Goal: Task Accomplishment & Management: Complete application form

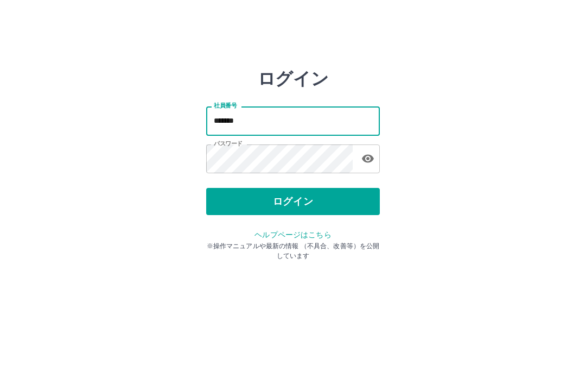
click at [266, 112] on input "*******" at bounding box center [293, 120] width 174 height 29
click at [269, 120] on input "*******" at bounding box center [293, 120] width 174 height 29
type input "*"
type input "*******"
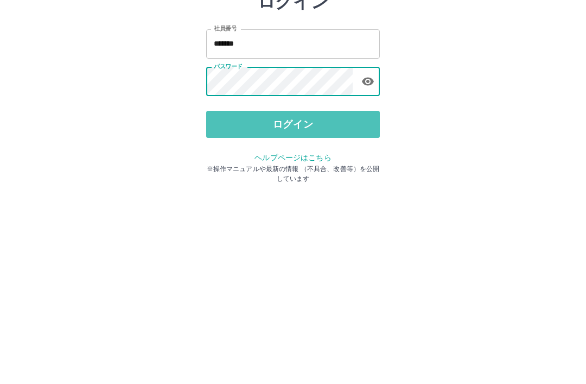
click at [282, 188] on button "ログイン" at bounding box center [293, 201] width 174 height 27
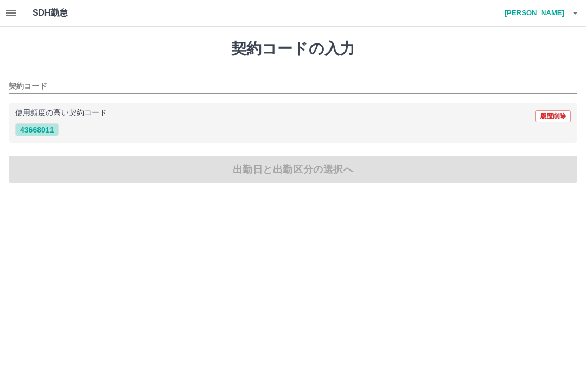
click at [16, 11] on icon "button" at bounding box center [10, 13] width 13 height 13
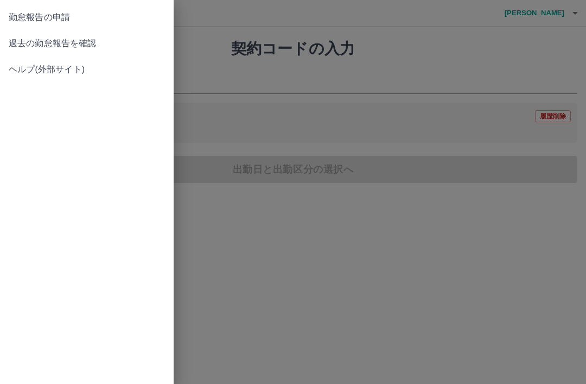
click at [73, 46] on span "過去の勤怠報告を確認" at bounding box center [87, 43] width 156 height 13
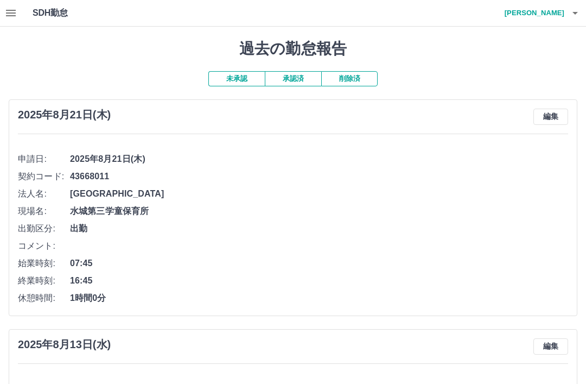
click at [13, 13] on icon "button" at bounding box center [11, 13] width 10 height 7
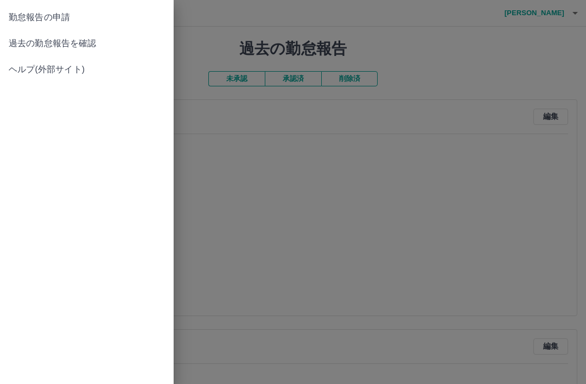
click at [87, 49] on span "過去の勤怠報告を確認" at bounding box center [87, 43] width 156 height 13
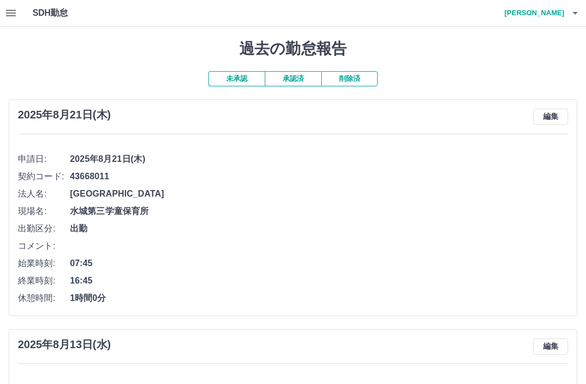
click at [572, 16] on icon "button" at bounding box center [575, 13] width 13 height 13
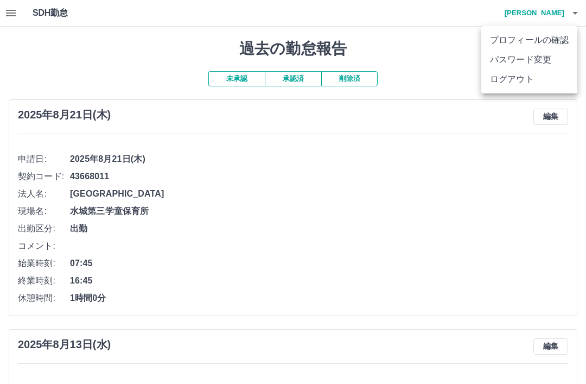
click at [500, 84] on li "ログアウト" at bounding box center [529, 79] width 96 height 20
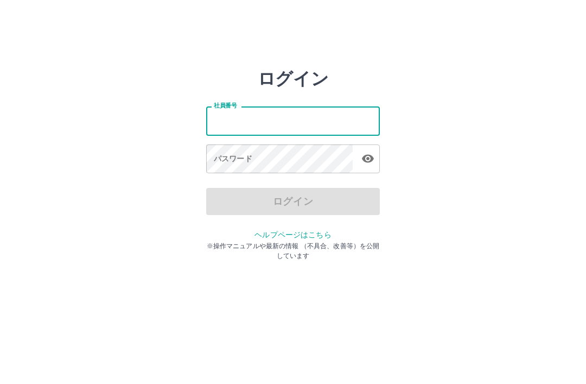
click at [228, 122] on input "社員番号" at bounding box center [293, 120] width 174 height 29
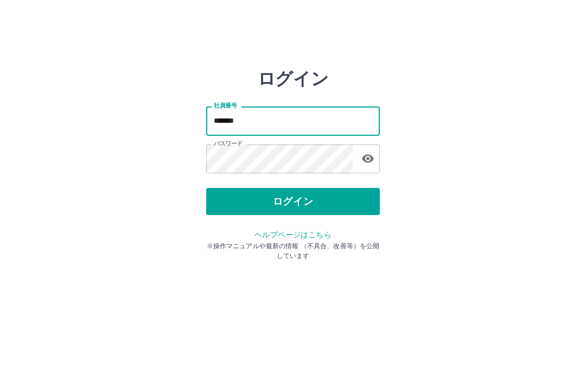
click at [266, 122] on input "*******" at bounding box center [293, 120] width 174 height 29
type input "*"
type input "*******"
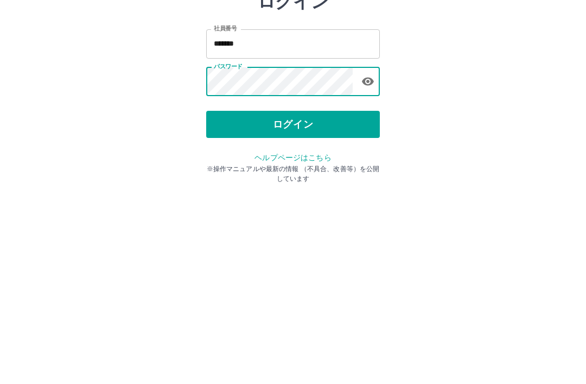
click at [259, 188] on button "ログイン" at bounding box center [293, 201] width 174 height 27
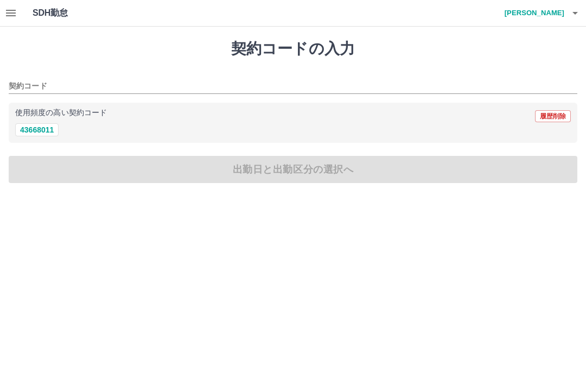
click at [36, 126] on button "43668011" at bounding box center [36, 129] width 43 height 13
type input "********"
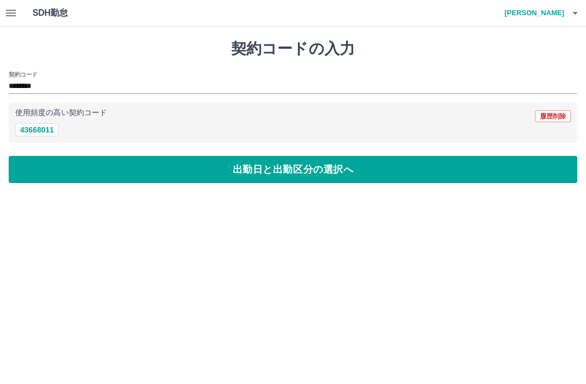
click at [292, 173] on button "出勤日と出勤区分の選択へ" at bounding box center [293, 169] width 569 height 27
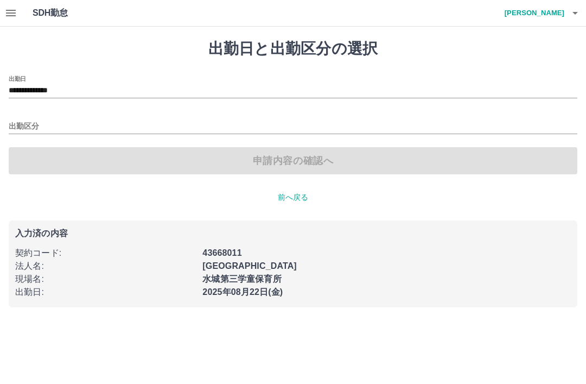
click at [18, 122] on input "出勤区分" at bounding box center [293, 127] width 569 height 14
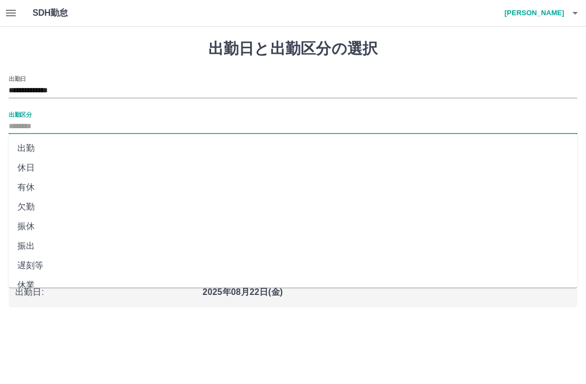
click at [27, 147] on li "出勤" at bounding box center [293, 148] width 569 height 20
type input "**"
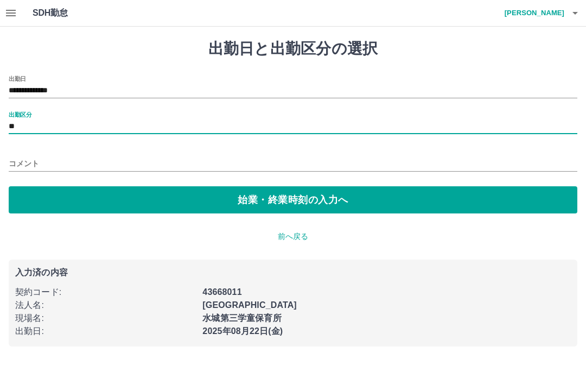
click at [313, 203] on button "始業・終業時刻の入力へ" at bounding box center [293, 199] width 569 height 27
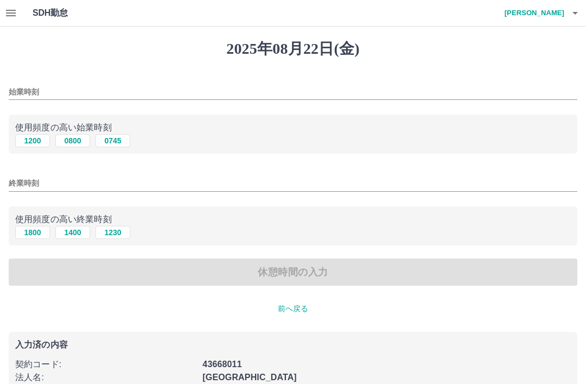
click at [116, 142] on button "0745" at bounding box center [112, 140] width 35 height 13
type input "****"
click at [33, 176] on input "終業時刻" at bounding box center [293, 183] width 569 height 16
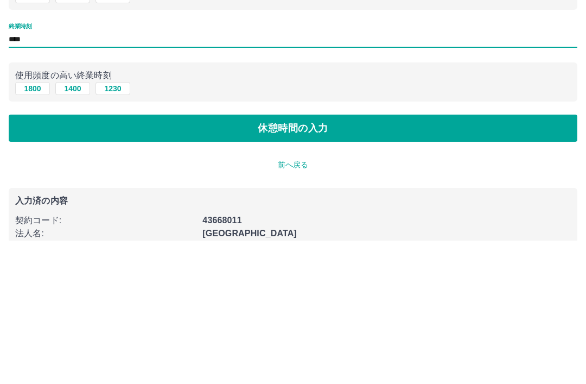
type input "****"
click at [272, 258] on button "休憩時間の入力" at bounding box center [293, 271] width 569 height 27
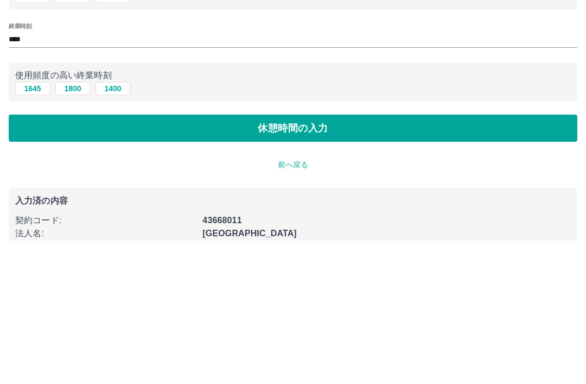
scroll to position [62, 0]
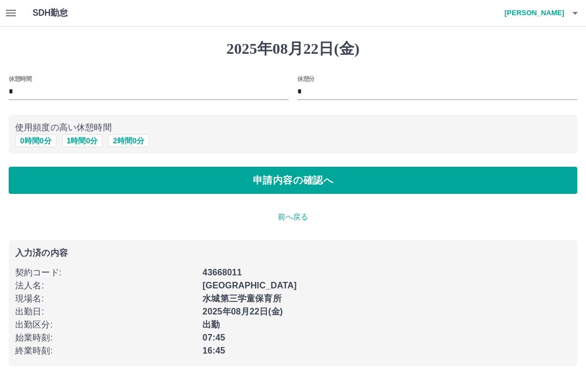
click at [88, 139] on button "1 時間 0 分" at bounding box center [82, 140] width 41 height 13
type input "*"
click at [315, 182] on button "申請内容の確認へ" at bounding box center [293, 180] width 569 height 27
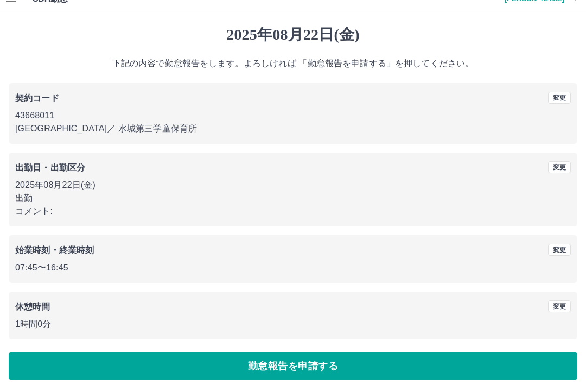
scroll to position [22, 0]
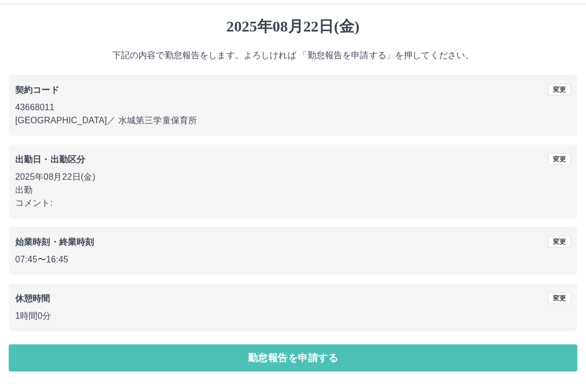
click at [299, 358] on button "勤怠報告を申請する" at bounding box center [293, 357] width 569 height 27
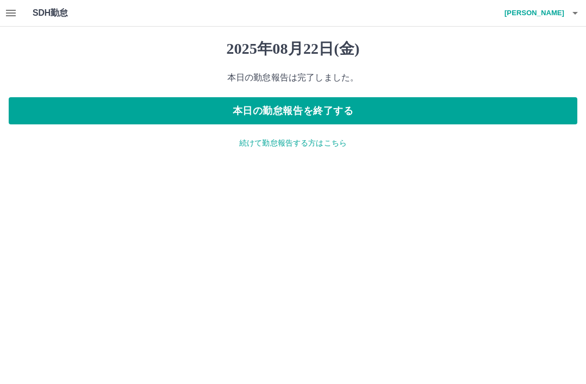
click at [5, 9] on icon "button" at bounding box center [10, 13] width 13 height 13
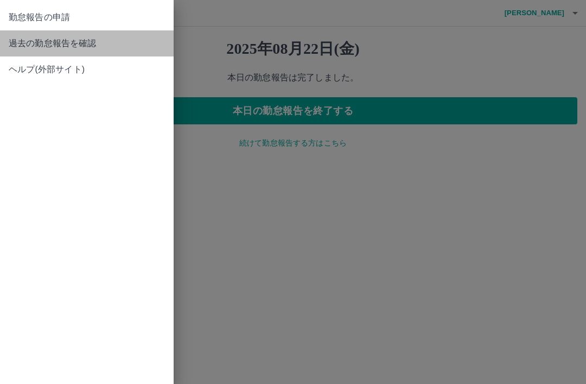
click at [98, 44] on span "過去の勤怠報告を確認" at bounding box center [87, 43] width 156 height 13
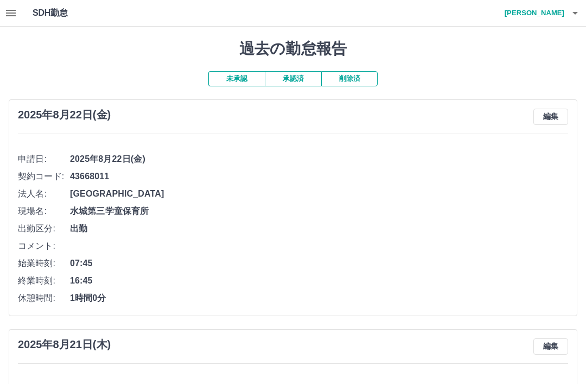
click at [290, 80] on button "承認済" at bounding box center [293, 78] width 56 height 15
click at [228, 103] on div "2025年8月20日(水) 編集 申請日: 2025年8月20日(水) 契約コード: 43668011 法人名: 太宰府市 現場名: 水城第三学童保育所 出勤…" at bounding box center [293, 207] width 569 height 216
click at [229, 73] on button "未承認" at bounding box center [236, 78] width 56 height 15
click at [239, 76] on button "未承認" at bounding box center [236, 78] width 56 height 15
click at [238, 76] on button "未承認" at bounding box center [236, 78] width 56 height 15
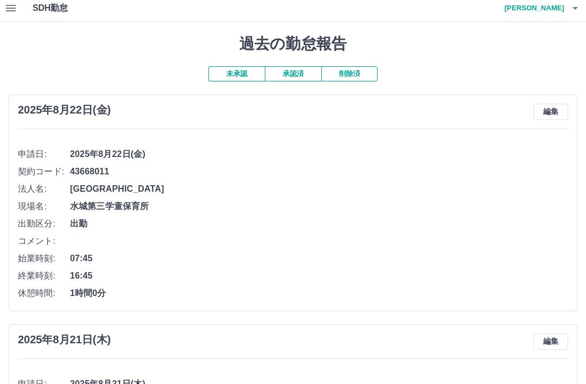
scroll to position [7, 0]
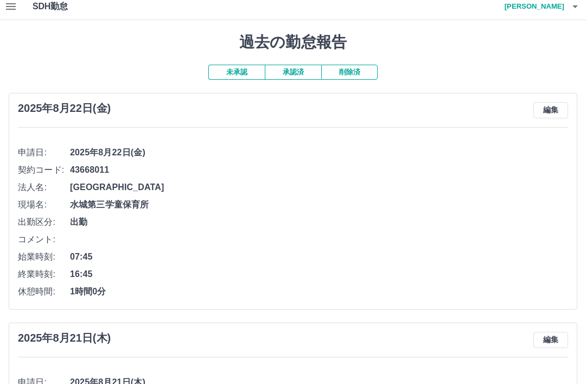
click at [294, 66] on button "承認済" at bounding box center [293, 72] width 56 height 15
click at [239, 68] on button "未承認" at bounding box center [236, 72] width 56 height 15
click at [7, 5] on icon "button" at bounding box center [10, 6] width 13 height 13
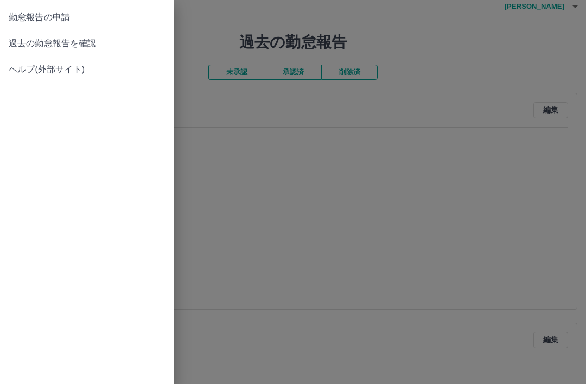
click at [62, 13] on span "勤怠報告の申請" at bounding box center [87, 17] width 156 height 13
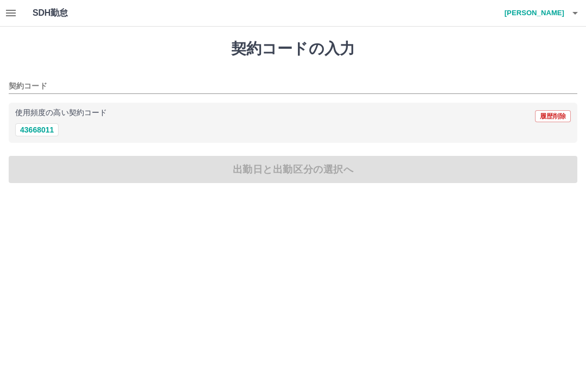
click at [14, 11] on icon "button" at bounding box center [10, 13] width 13 height 13
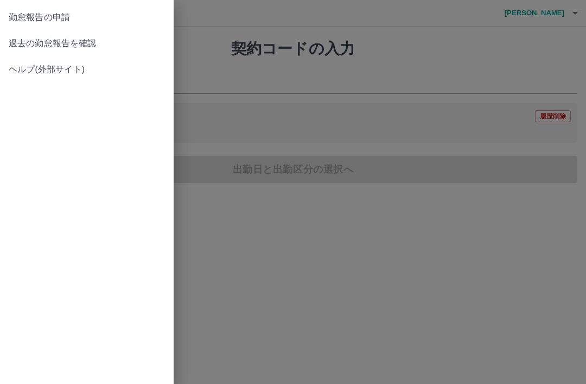
click at [54, 17] on span "勤怠報告の申請" at bounding box center [87, 17] width 156 height 13
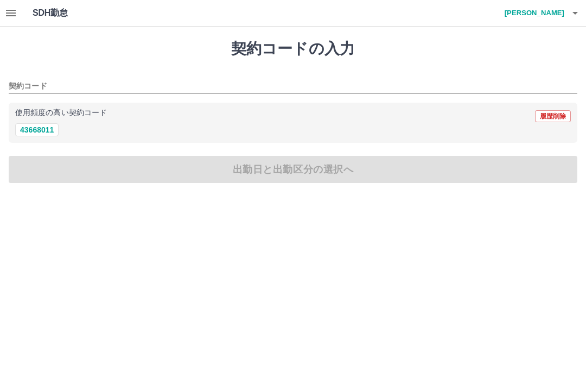
click at [12, 16] on icon "button" at bounding box center [11, 13] width 10 height 7
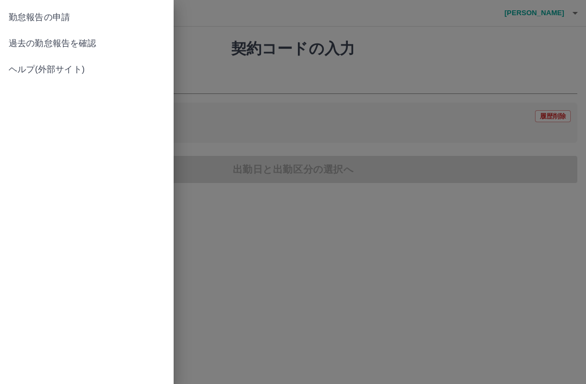
click at [92, 46] on span "過去の勤怠報告を確認" at bounding box center [87, 43] width 156 height 13
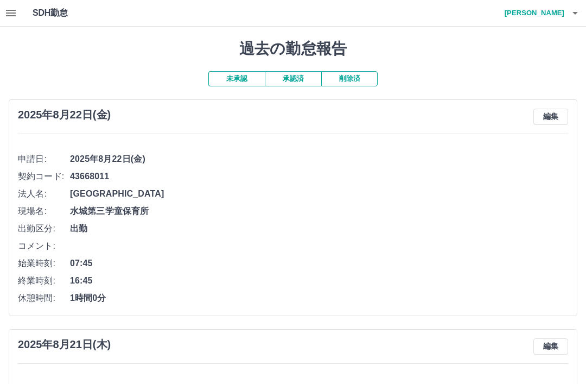
click at [245, 74] on button "未承認" at bounding box center [236, 78] width 56 height 15
click at [297, 81] on button "承認済" at bounding box center [293, 78] width 56 height 15
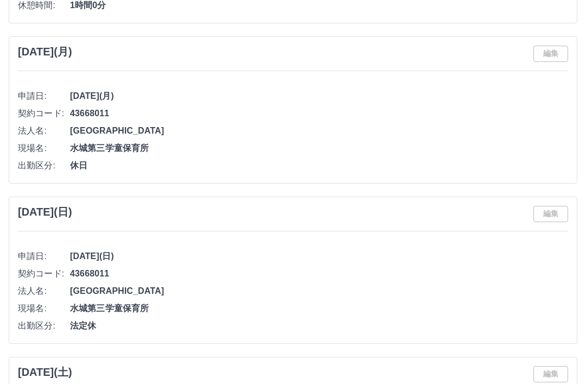
scroll to position [735, 0]
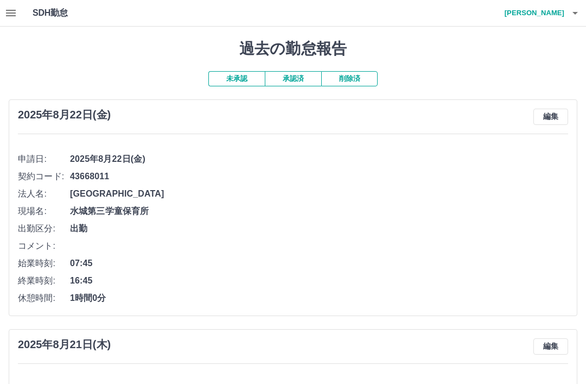
click at [299, 78] on button "承認済" at bounding box center [293, 78] width 56 height 15
click at [572, 7] on icon "button" at bounding box center [575, 13] width 13 height 13
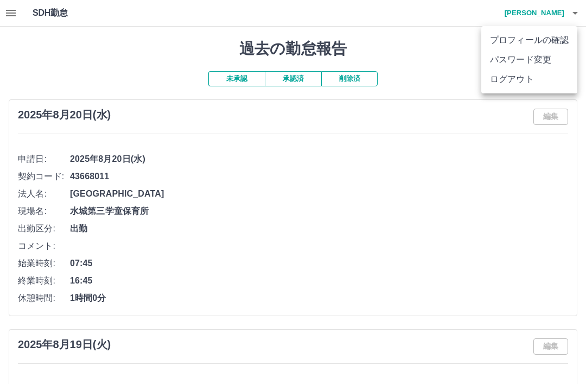
click at [488, 79] on li "ログアウト" at bounding box center [529, 79] width 96 height 20
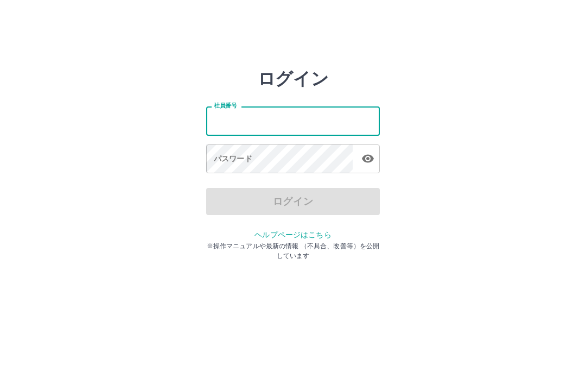
click at [260, 126] on input "社員番号" at bounding box center [293, 120] width 174 height 29
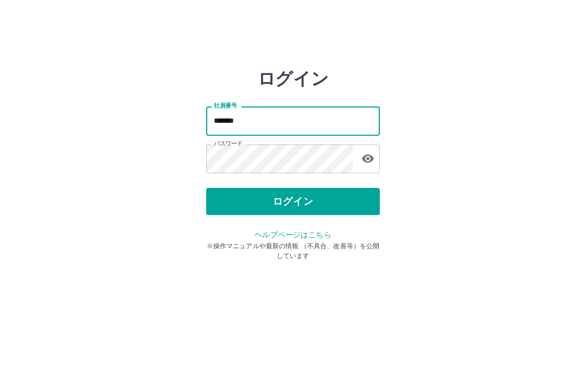
click at [261, 120] on input "*******" at bounding box center [293, 120] width 174 height 29
type input "*"
type input "*******"
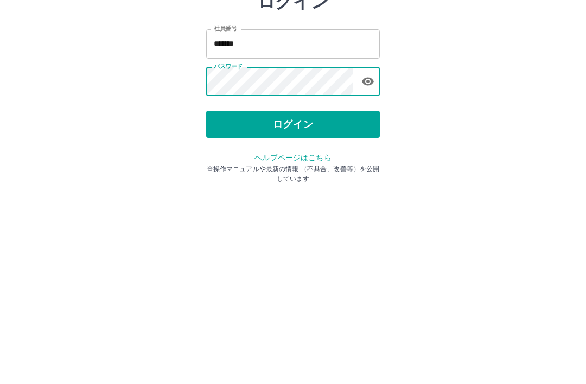
click at [310, 188] on button "ログイン" at bounding box center [293, 201] width 174 height 27
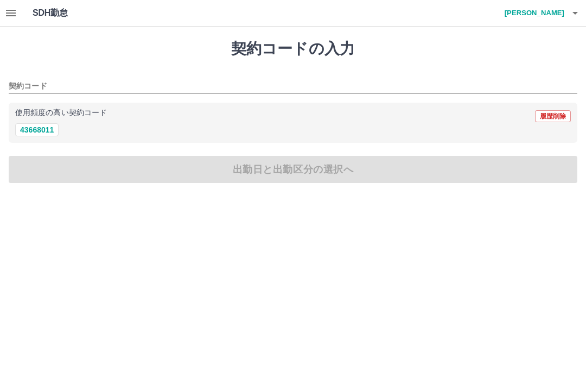
click at [20, 15] on button "button" at bounding box center [11, 13] width 22 height 26
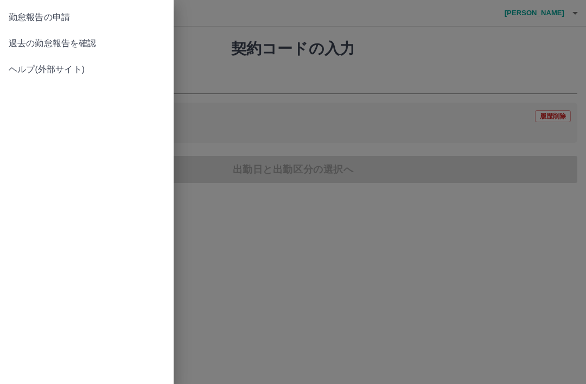
click at [93, 44] on span "過去の勤怠報告を確認" at bounding box center [87, 43] width 156 height 13
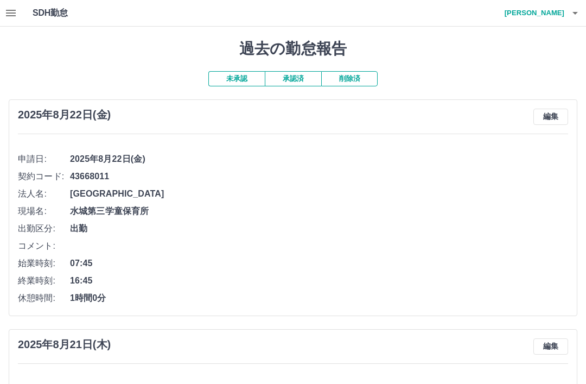
click at [219, 78] on button "未承認" at bounding box center [236, 78] width 56 height 15
click at [8, 12] on icon "button" at bounding box center [11, 13] width 10 height 7
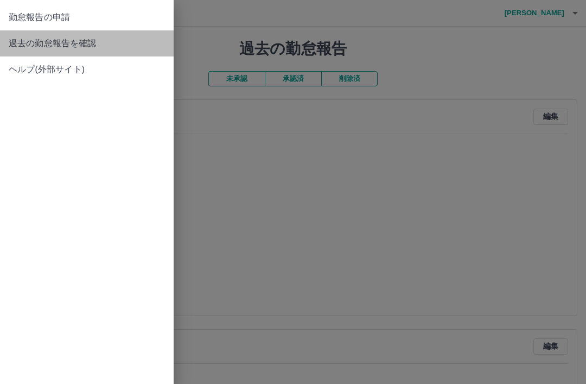
click at [87, 43] on span "過去の勤怠報告を確認" at bounding box center [87, 43] width 156 height 13
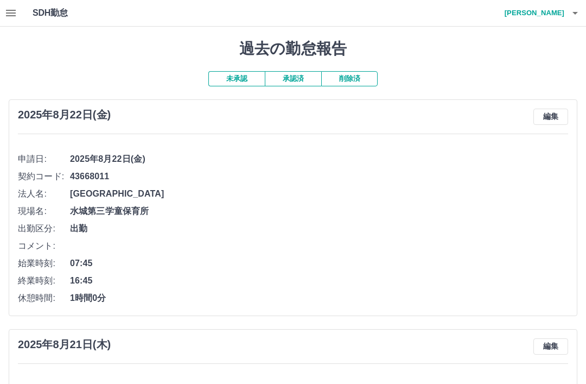
click at [240, 79] on button "未承認" at bounding box center [236, 78] width 56 height 15
click at [224, 81] on button "未承認" at bounding box center [236, 78] width 56 height 15
click at [15, 7] on icon "button" at bounding box center [10, 13] width 13 height 13
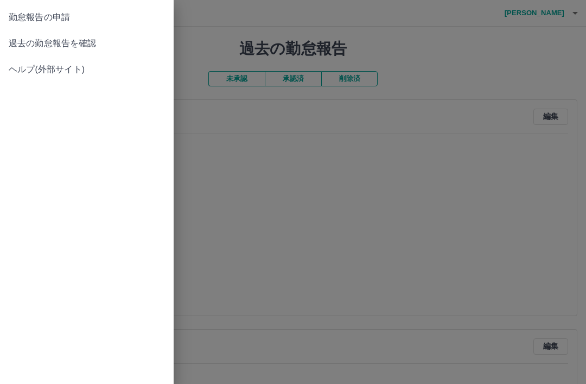
click at [56, 21] on span "勤怠報告の申請" at bounding box center [87, 17] width 156 height 13
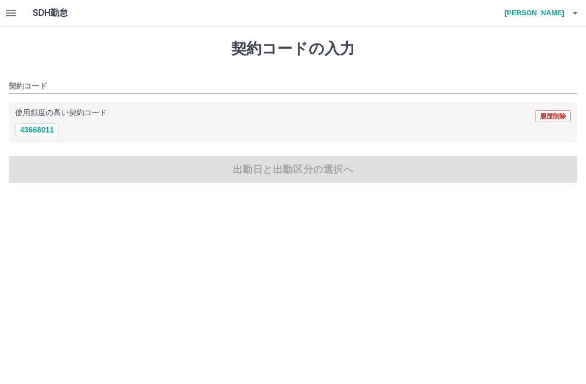
click at [4, 11] on icon "button" at bounding box center [10, 13] width 13 height 13
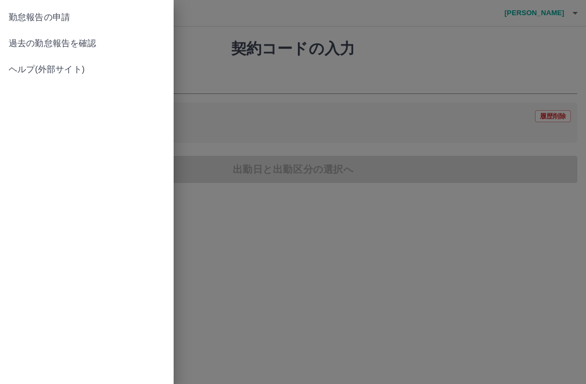
click at [87, 41] on span "過去の勤怠報告を確認" at bounding box center [87, 43] width 156 height 13
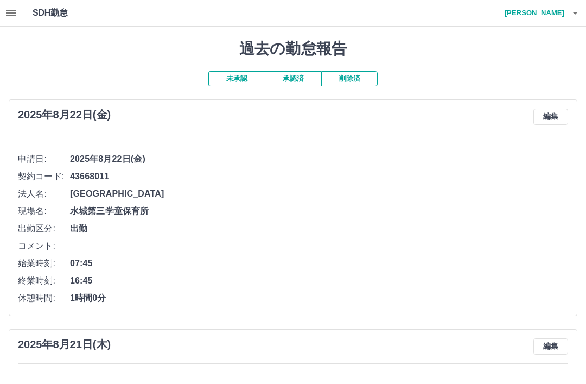
click at [220, 76] on button "未承認" at bounding box center [236, 78] width 56 height 15
click at [235, 80] on button "未承認" at bounding box center [236, 78] width 56 height 15
click at [226, 80] on button "未承認" at bounding box center [236, 78] width 56 height 15
click at [573, 10] on icon "button" at bounding box center [575, 13] width 13 height 13
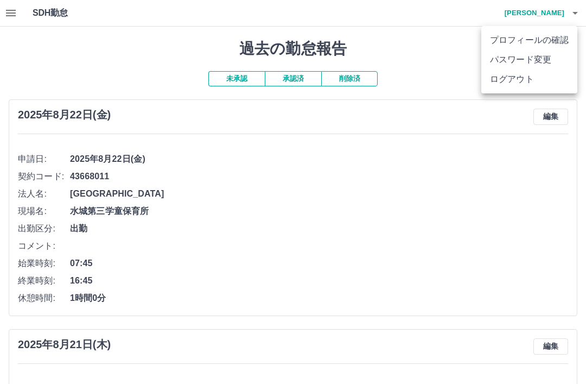
click at [571, 12] on div at bounding box center [293, 192] width 586 height 384
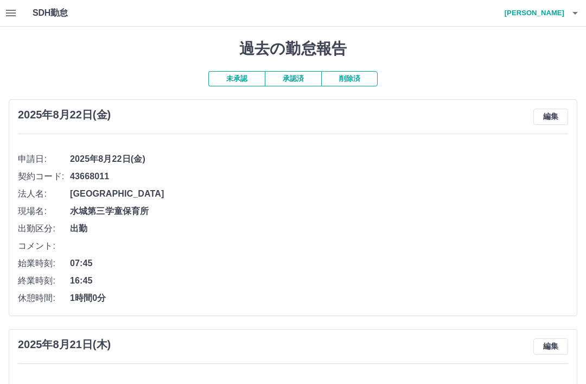
click at [7, 12] on icon "button" at bounding box center [11, 13] width 10 height 7
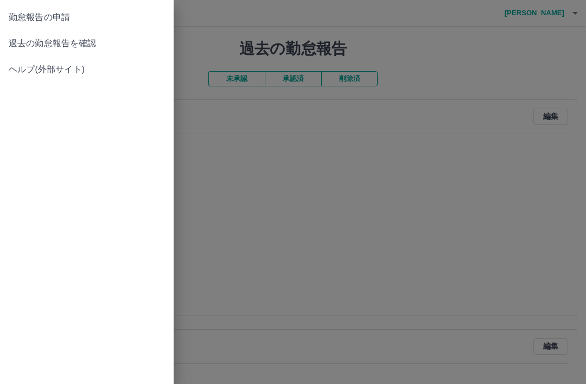
click at [64, 18] on span "勤怠報告の申請" at bounding box center [87, 17] width 156 height 13
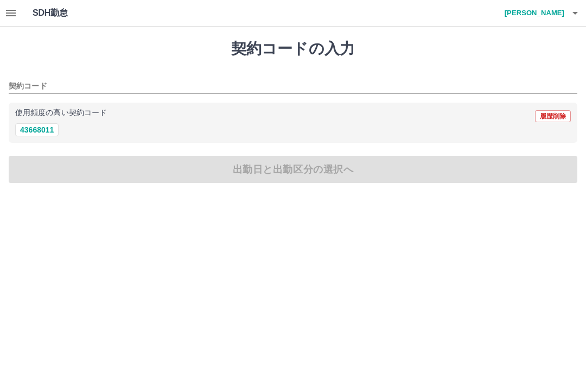
click at [34, 81] on input "契約コード" at bounding box center [285, 87] width 552 height 14
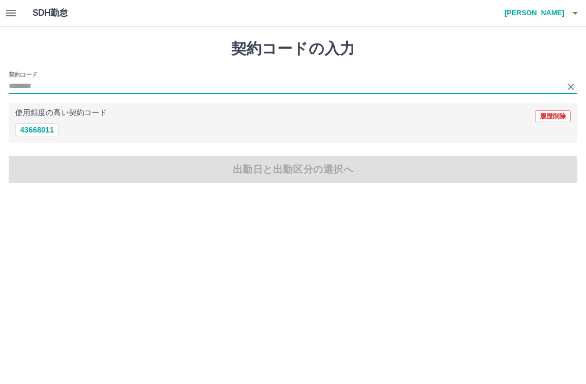
click at [27, 134] on button "43668011" at bounding box center [36, 129] width 43 height 13
type input "********"
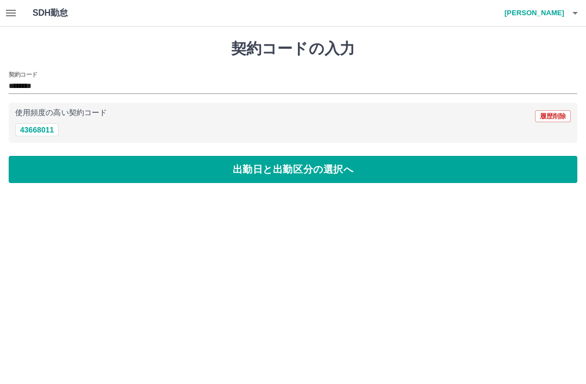
click at [291, 173] on button "出勤日と出勤区分の選択へ" at bounding box center [293, 169] width 569 height 27
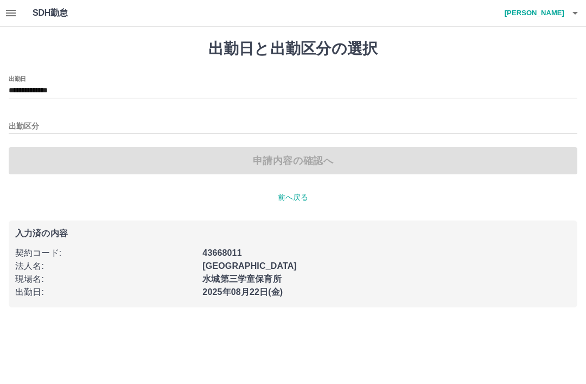
click at [18, 126] on input "出勤区分" at bounding box center [293, 127] width 569 height 14
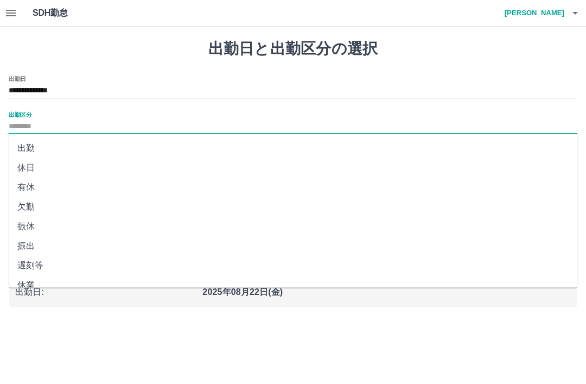
click at [87, 88] on input "**********" at bounding box center [293, 91] width 569 height 14
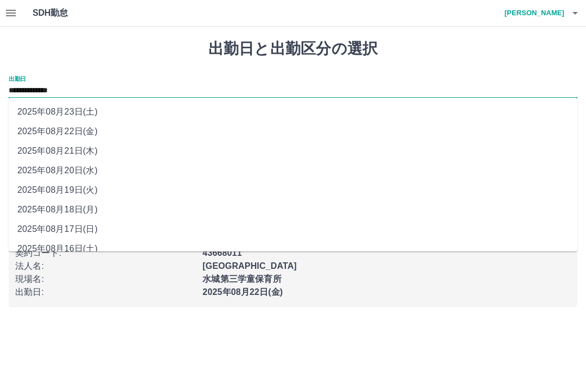
click at [7, 14] on icon "button" at bounding box center [10, 13] width 13 height 13
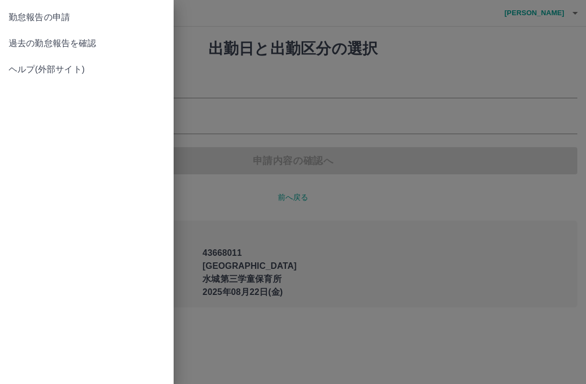
click at [79, 39] on span "過去の勤怠報告を確認" at bounding box center [87, 43] width 156 height 13
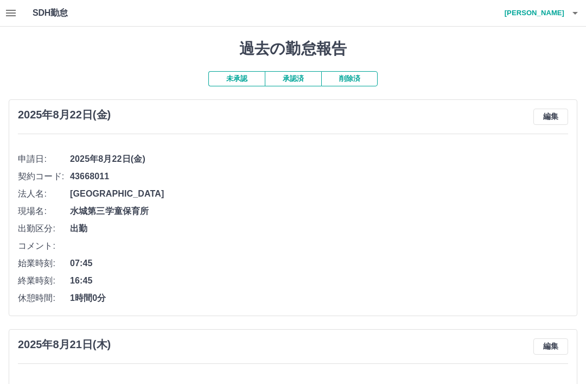
click at [226, 75] on button "未承認" at bounding box center [236, 78] width 56 height 15
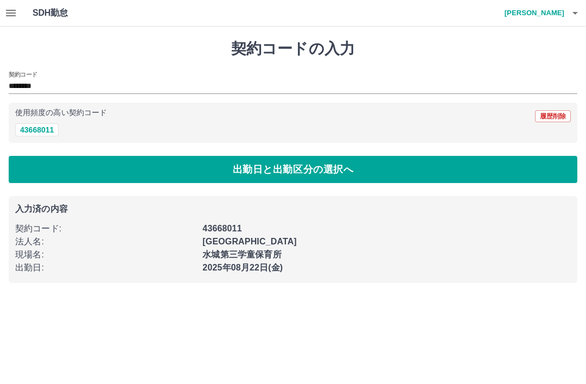
click at [234, 171] on button "出勤日と出勤区分の選択へ" at bounding box center [293, 169] width 569 height 27
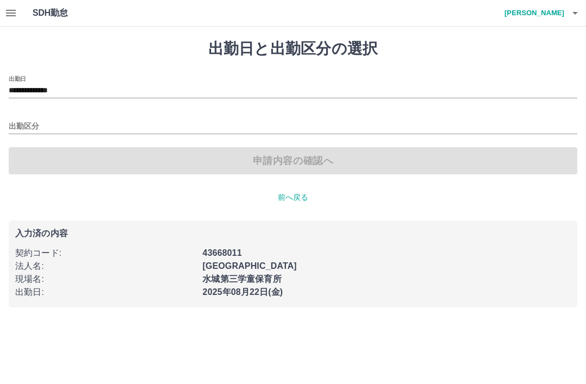
click at [24, 122] on input "出勤区分" at bounding box center [293, 127] width 569 height 14
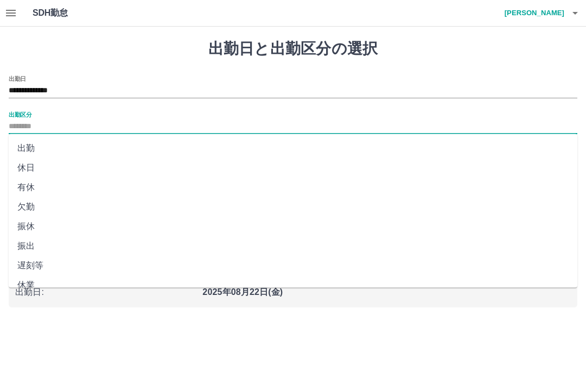
click at [18, 150] on li "出勤" at bounding box center [293, 148] width 569 height 20
type input "**"
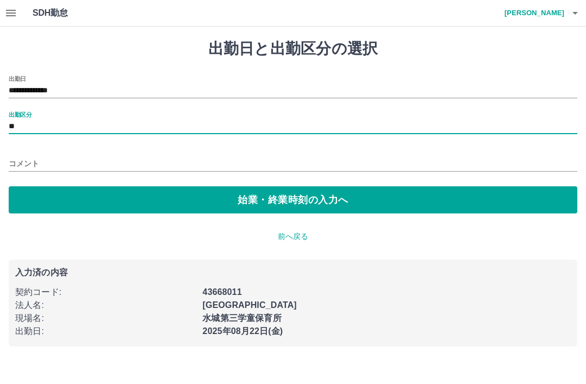
click at [279, 200] on button "始業・終業時刻の入力へ" at bounding box center [293, 199] width 569 height 27
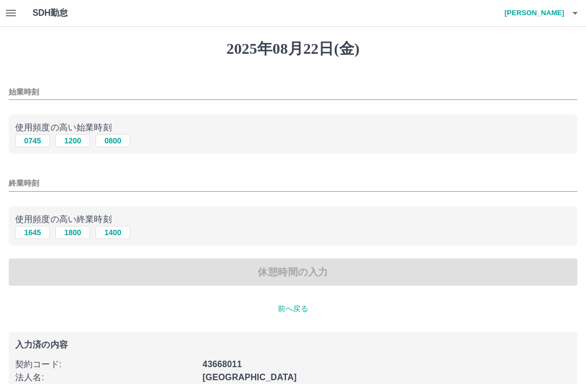
click at [34, 142] on button "0745" at bounding box center [32, 140] width 35 height 13
type input "****"
click at [29, 237] on button "1645" at bounding box center [32, 232] width 35 height 13
type input "****"
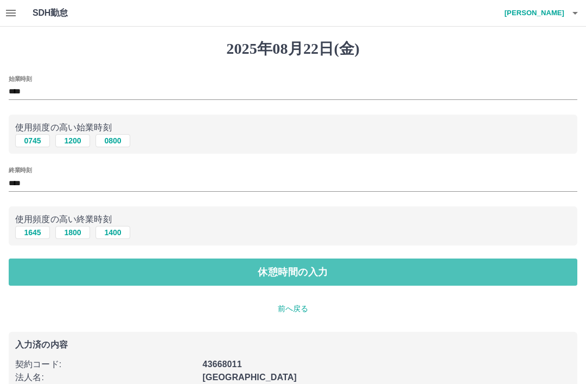
click at [343, 274] on button "休憩時間の入力" at bounding box center [293, 271] width 569 height 27
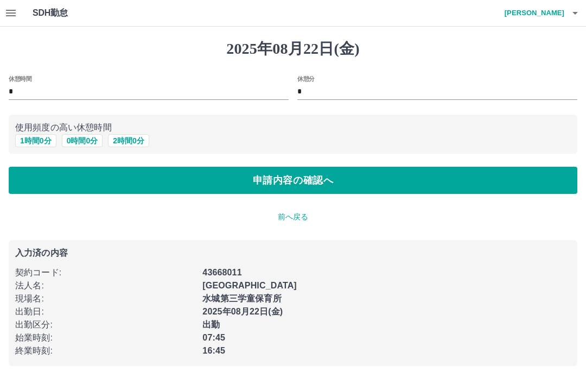
click at [39, 137] on button "1 時間 0 分" at bounding box center [35, 140] width 41 height 13
type input "*"
click at [304, 181] on button "申請内容の確認へ" at bounding box center [293, 180] width 569 height 27
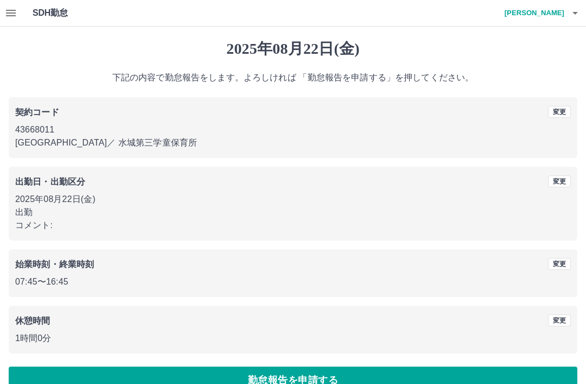
scroll to position [22, 0]
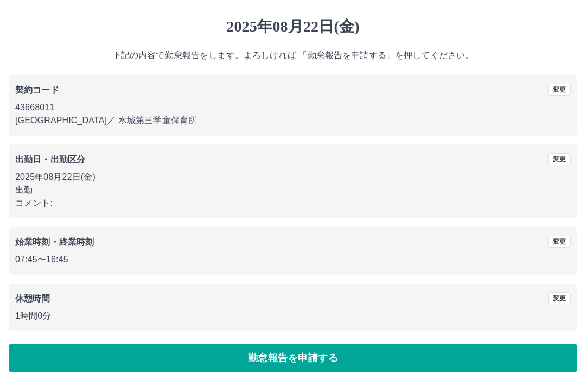
click at [286, 358] on button "勤怠報告を申請する" at bounding box center [293, 357] width 569 height 27
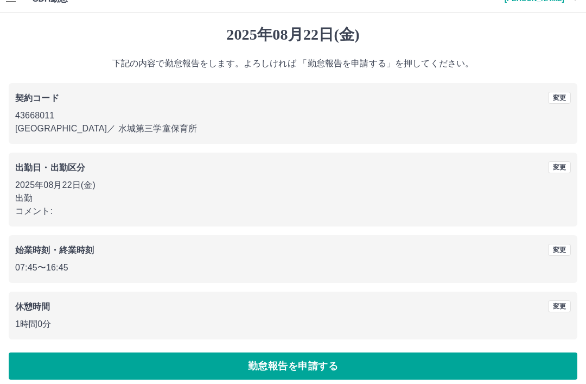
scroll to position [0, 0]
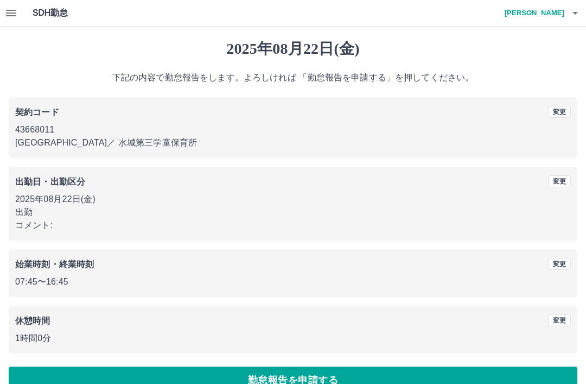
click at [570, 12] on icon "button" at bounding box center [575, 13] width 13 height 13
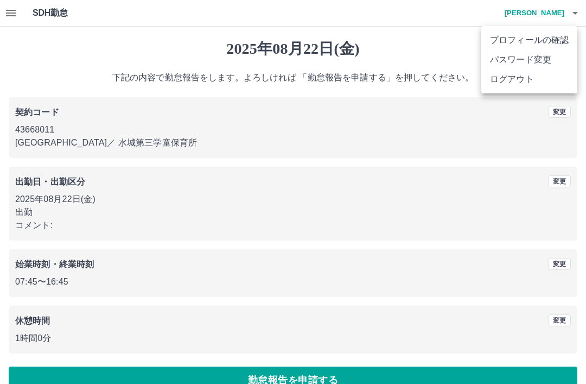
click at [502, 78] on li "ログアウト" at bounding box center [529, 79] width 96 height 20
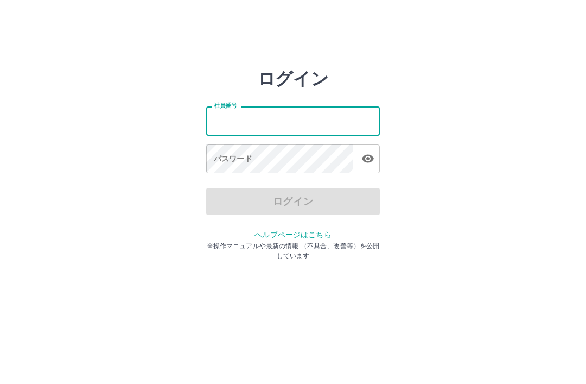
click at [265, 118] on input "社員番号" at bounding box center [293, 120] width 174 height 29
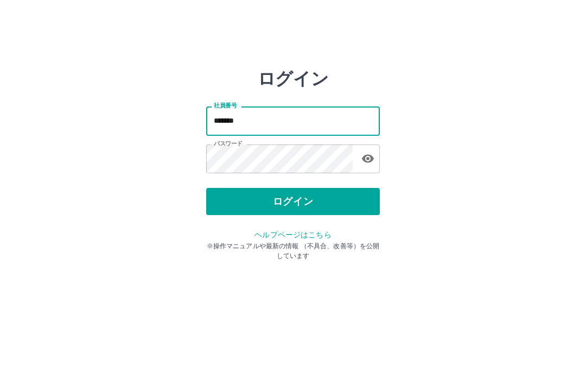
click at [267, 120] on input "*******" at bounding box center [293, 120] width 174 height 29
type input "*"
type input "*******"
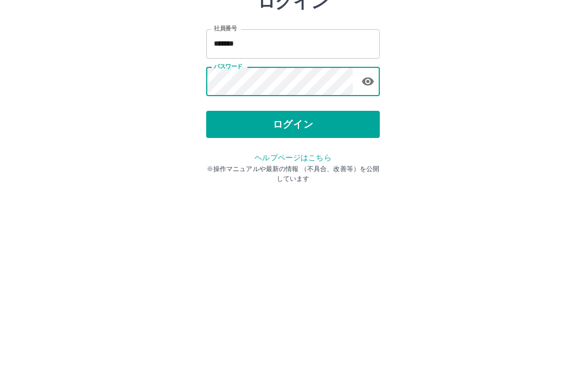
click at [223, 188] on button "ログイン" at bounding box center [293, 201] width 174 height 27
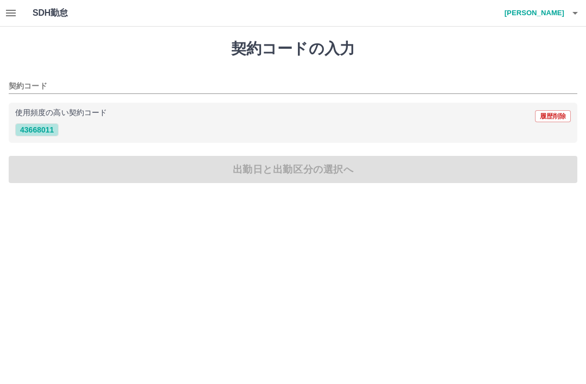
click at [54, 131] on button "43668011" at bounding box center [36, 129] width 43 height 13
type input "********"
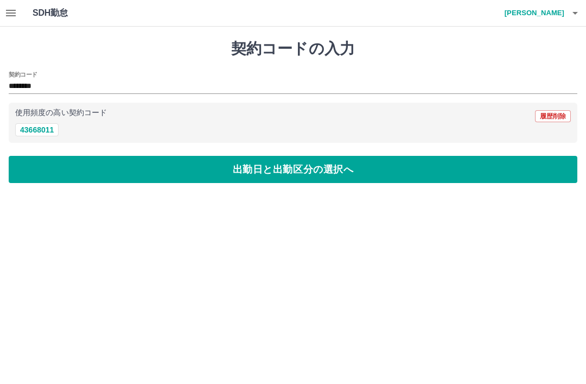
click at [259, 163] on button "出勤日と出勤区分の選択へ" at bounding box center [293, 169] width 569 height 27
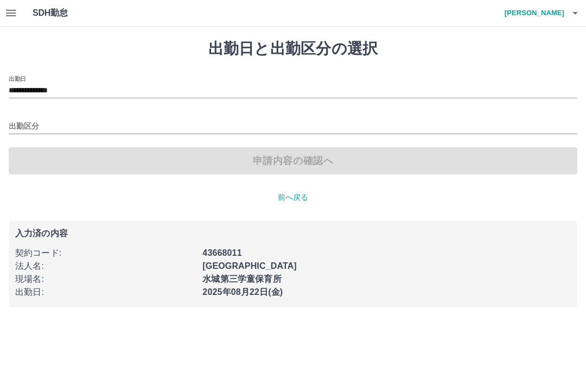
click at [290, 194] on p "前へ戻る" at bounding box center [293, 196] width 569 height 11
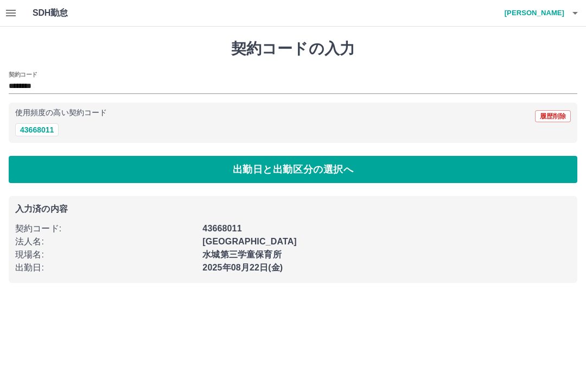
click at [573, 10] on icon "button" at bounding box center [575, 13] width 13 height 13
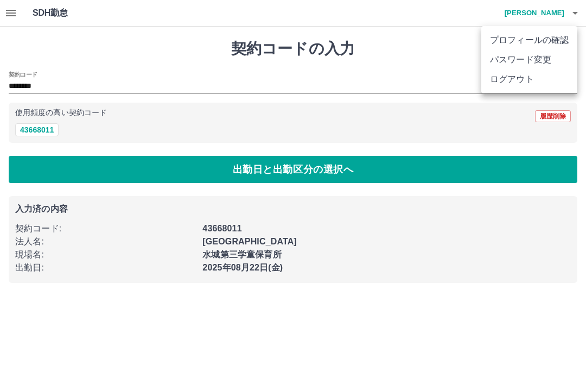
click at [492, 79] on li "ログアウト" at bounding box center [529, 79] width 96 height 20
